Goal: Navigation & Orientation: Find specific page/section

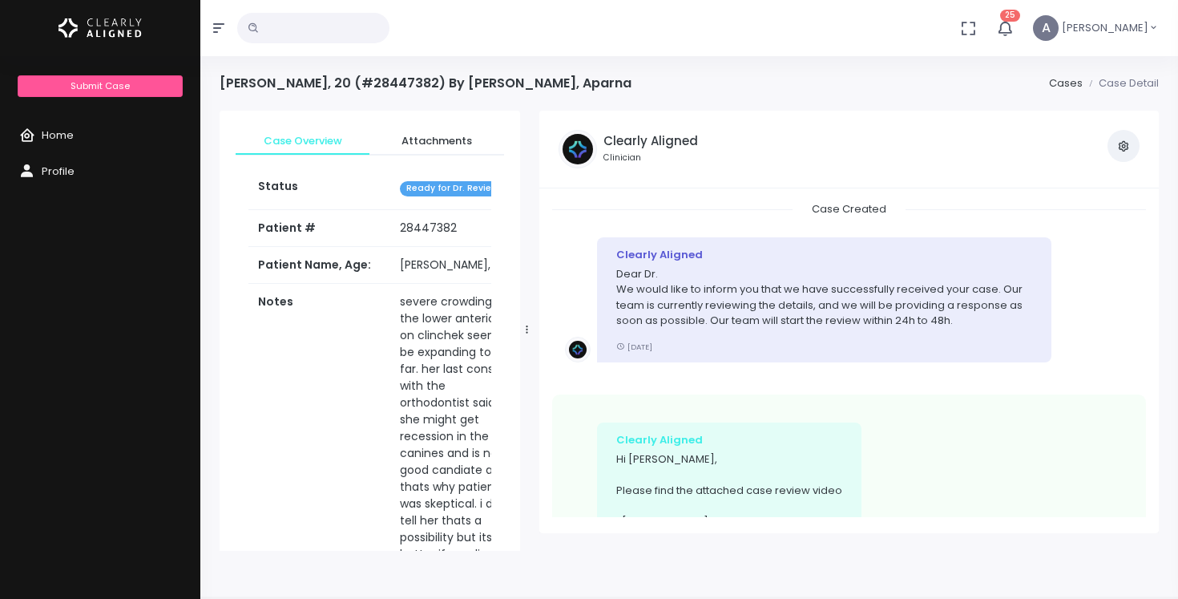
scroll to position [542, 0]
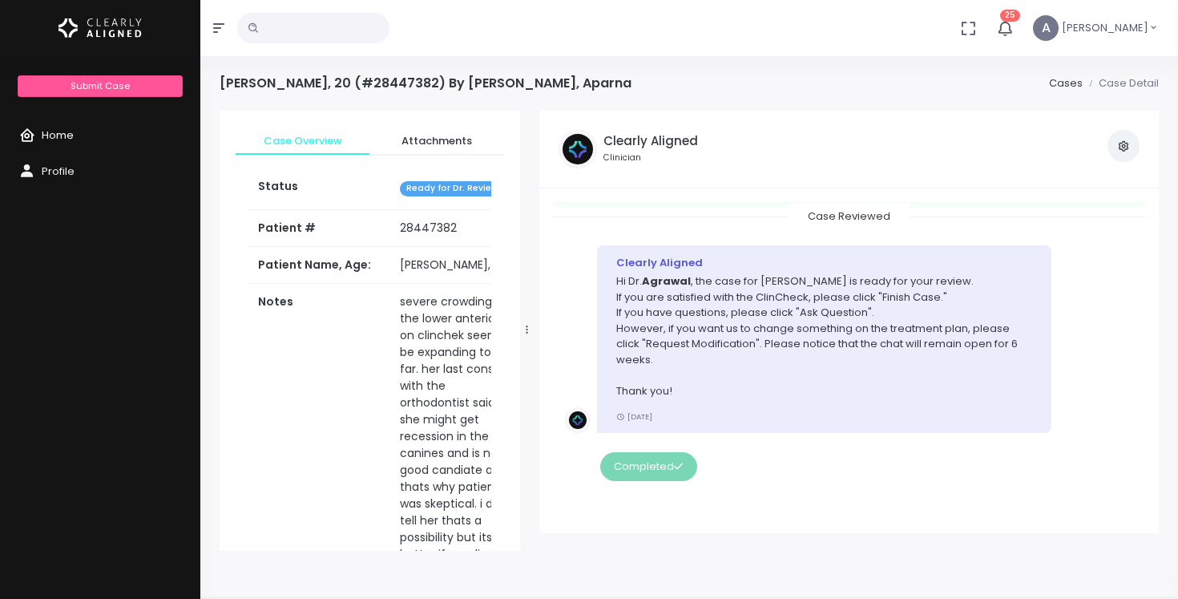
click at [55, 131] on span "Home" at bounding box center [58, 134] width 32 height 15
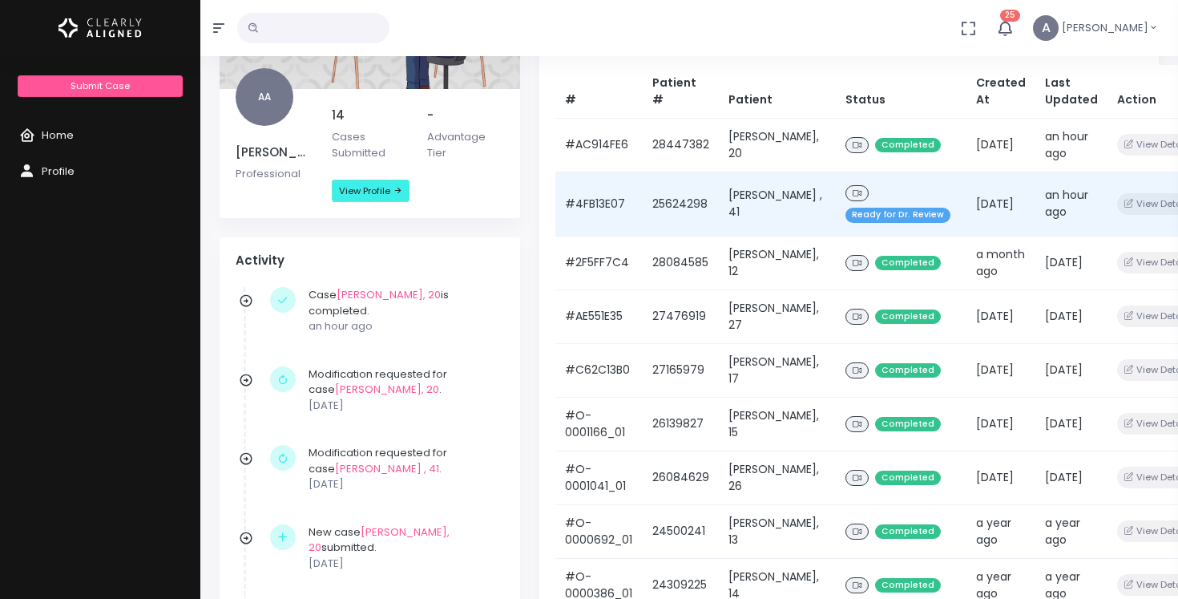
scroll to position [220, 0]
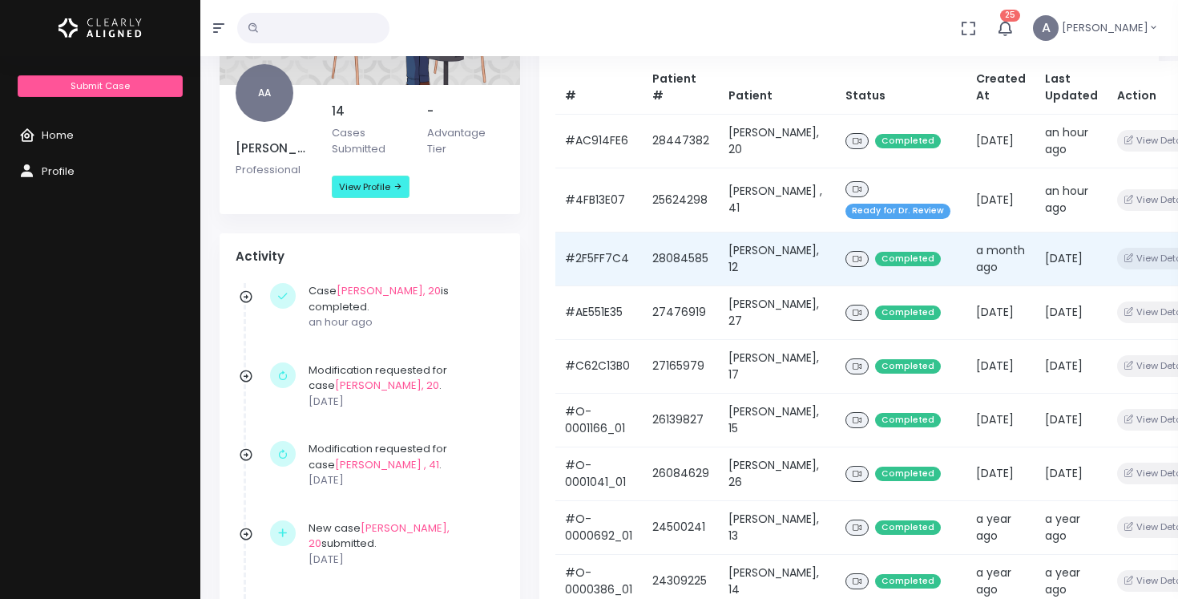
click at [730, 285] on td "[PERSON_NAME], 12" at bounding box center [777, 259] width 117 height 54
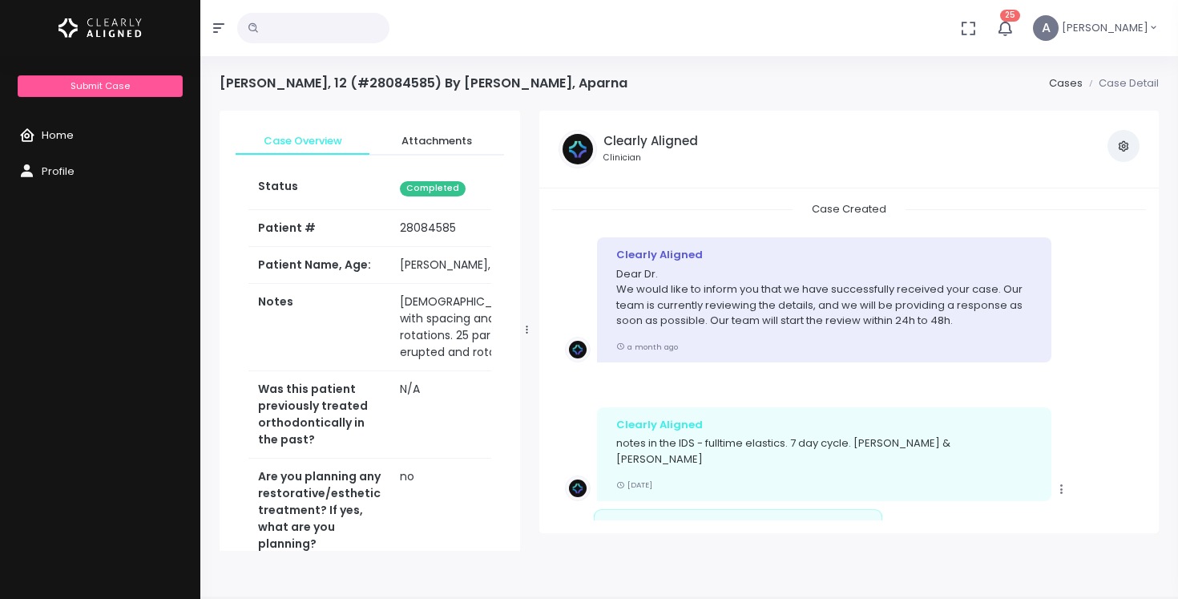
click at [52, 135] on span "Home" at bounding box center [58, 134] width 32 height 15
